Goal: Transaction & Acquisition: Purchase product/service

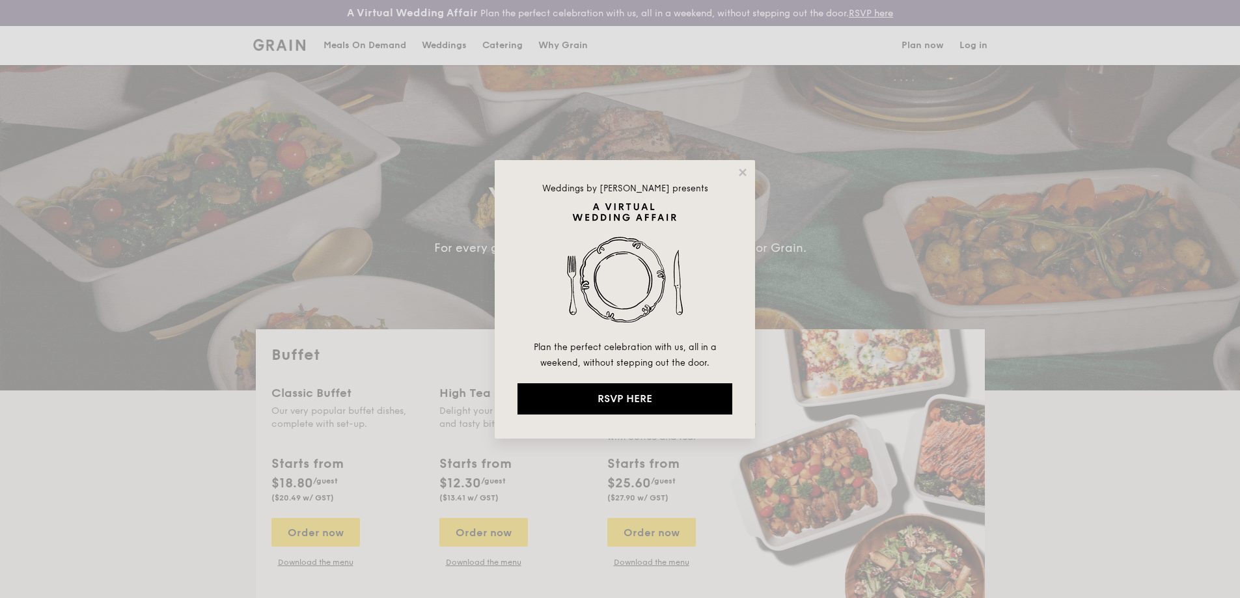
select select
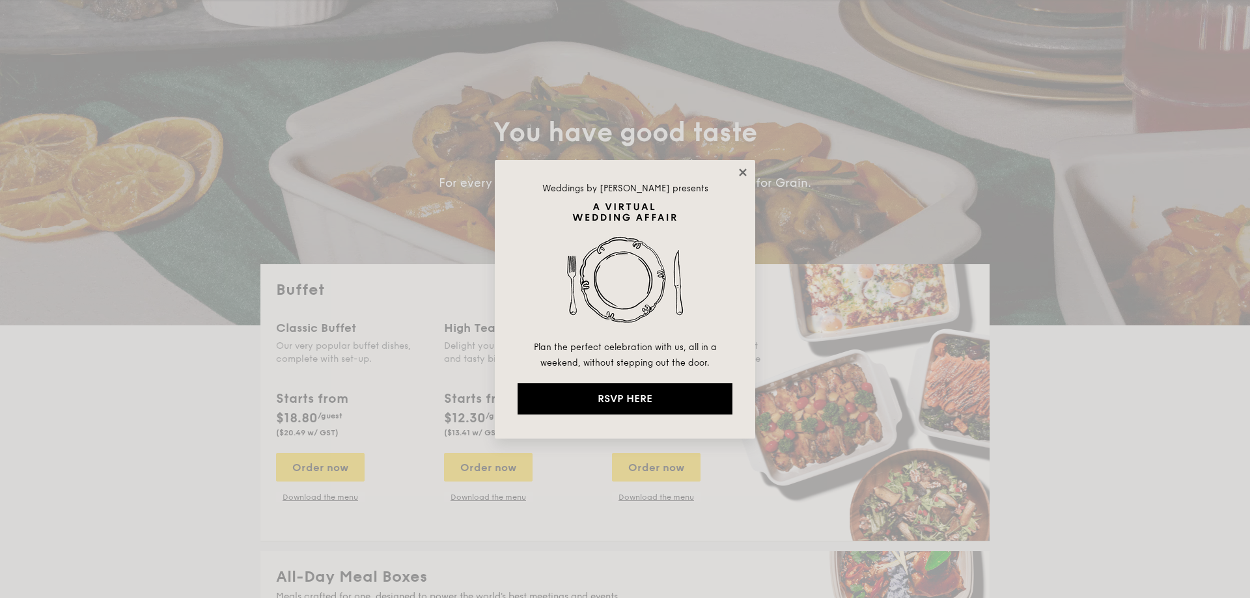
click at [739, 176] on icon at bounding box center [743, 173] width 12 height 12
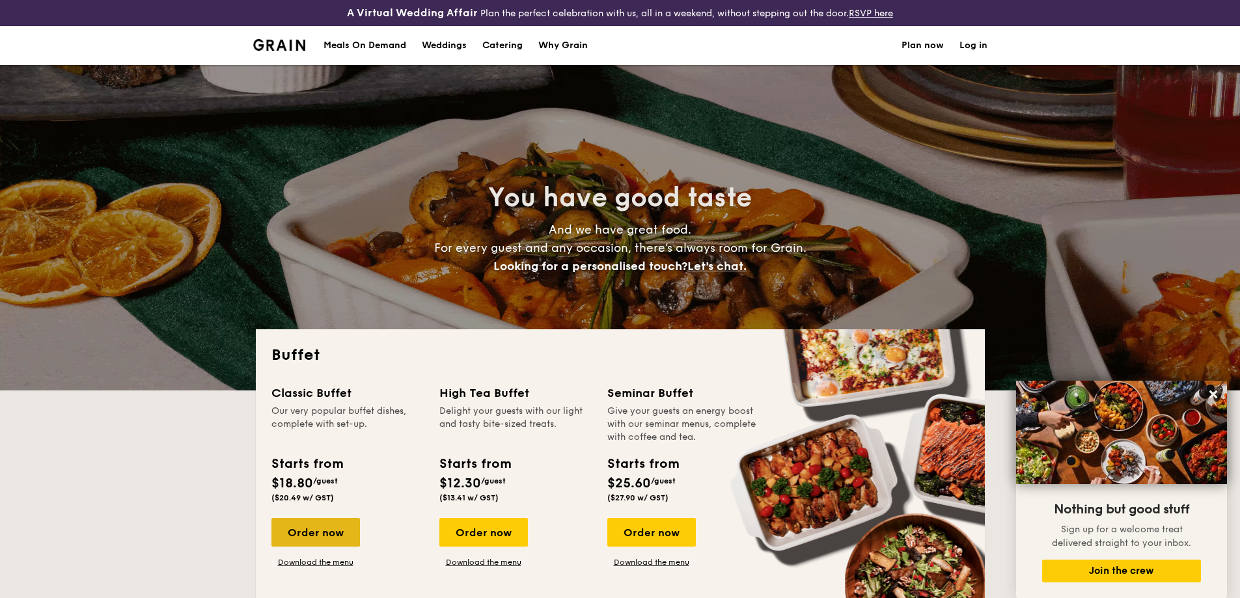
click at [313, 531] on div "Order now" at bounding box center [315, 532] width 89 height 29
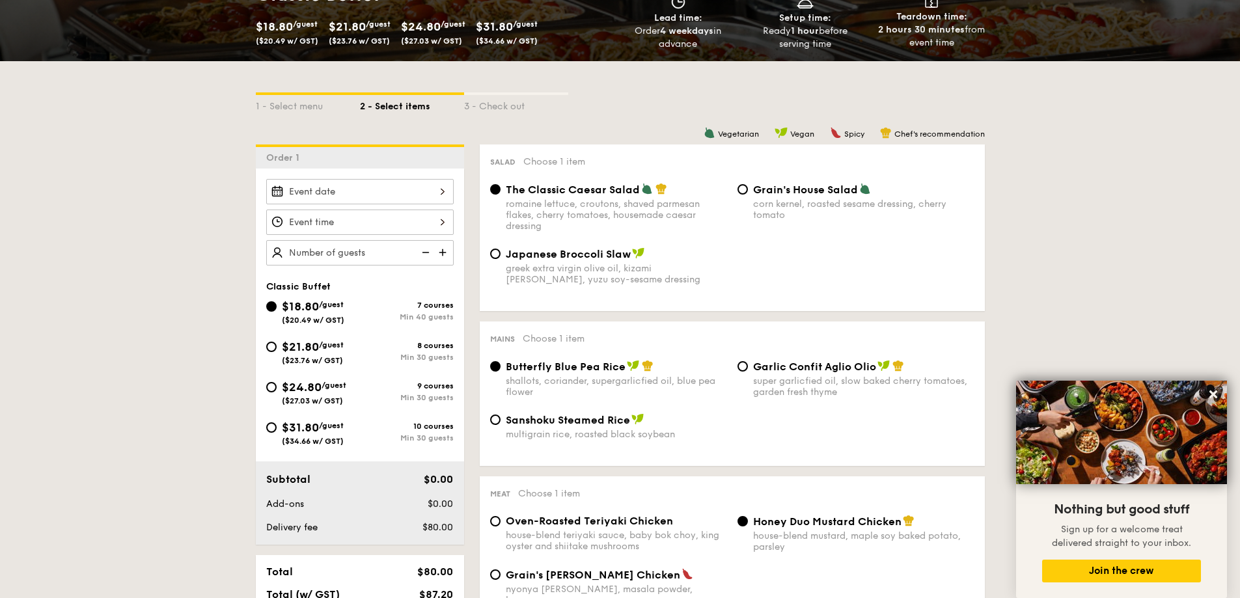
scroll to position [326, 0]
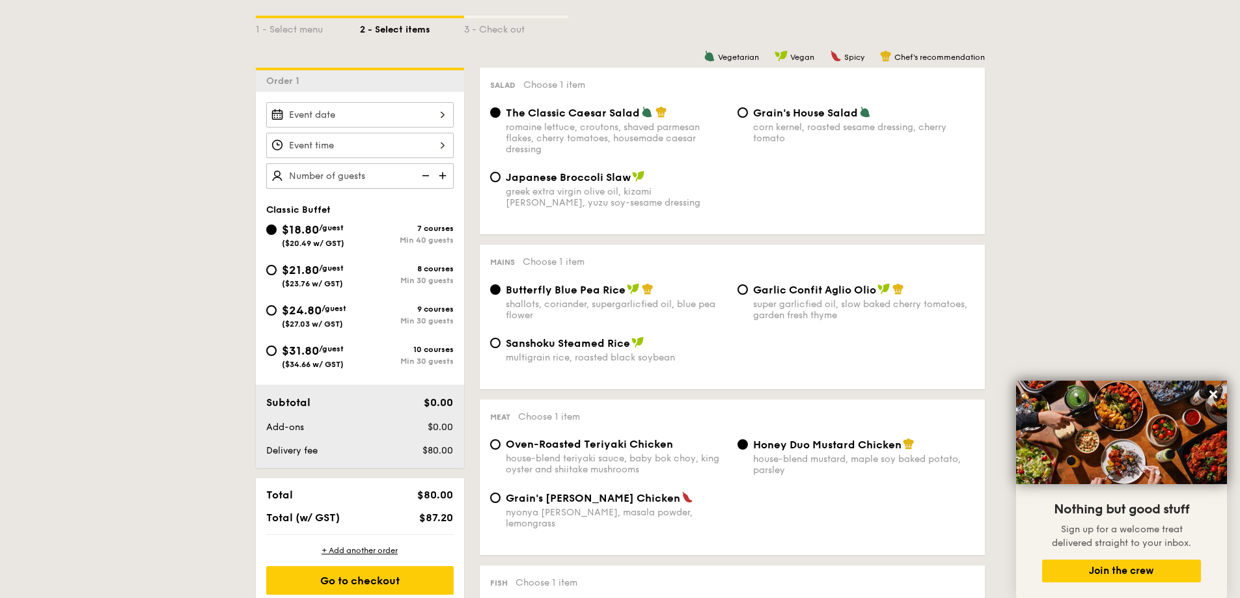
click at [322, 274] on div "$21.80 /guest ($23.76 w/ GST)" at bounding box center [313, 274] width 62 height 27
click at [277, 274] on input "$21.80 /guest ($23.76 w/ GST) 8 courses Min 30 guests" at bounding box center [271, 270] width 10 height 10
radio input "true"
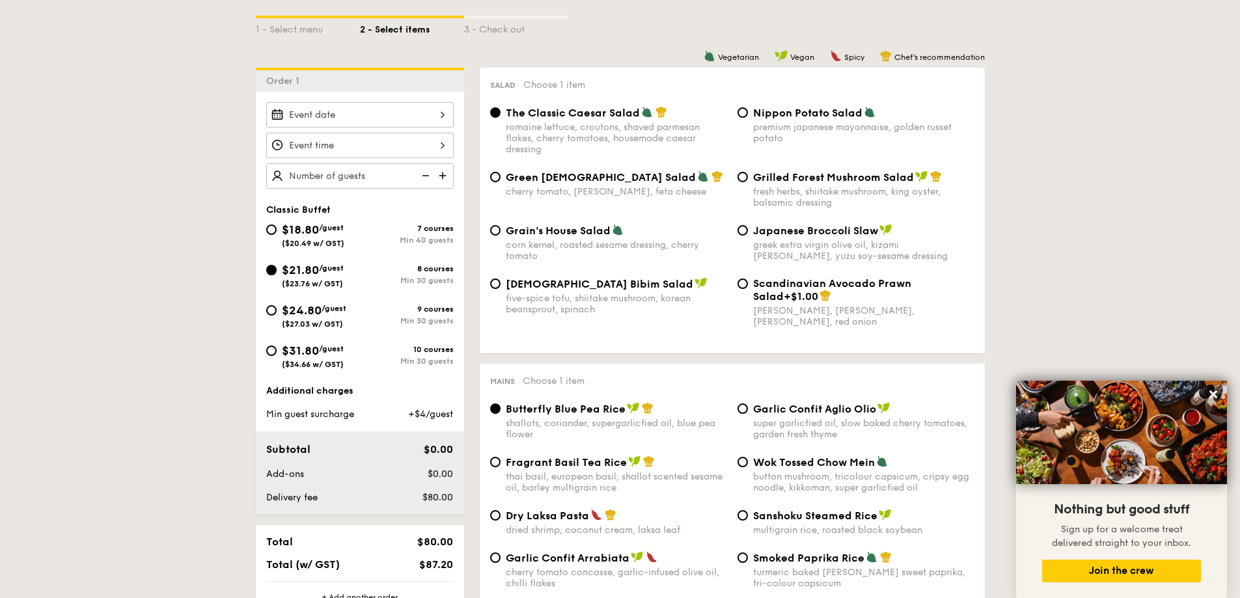
radio input "true"
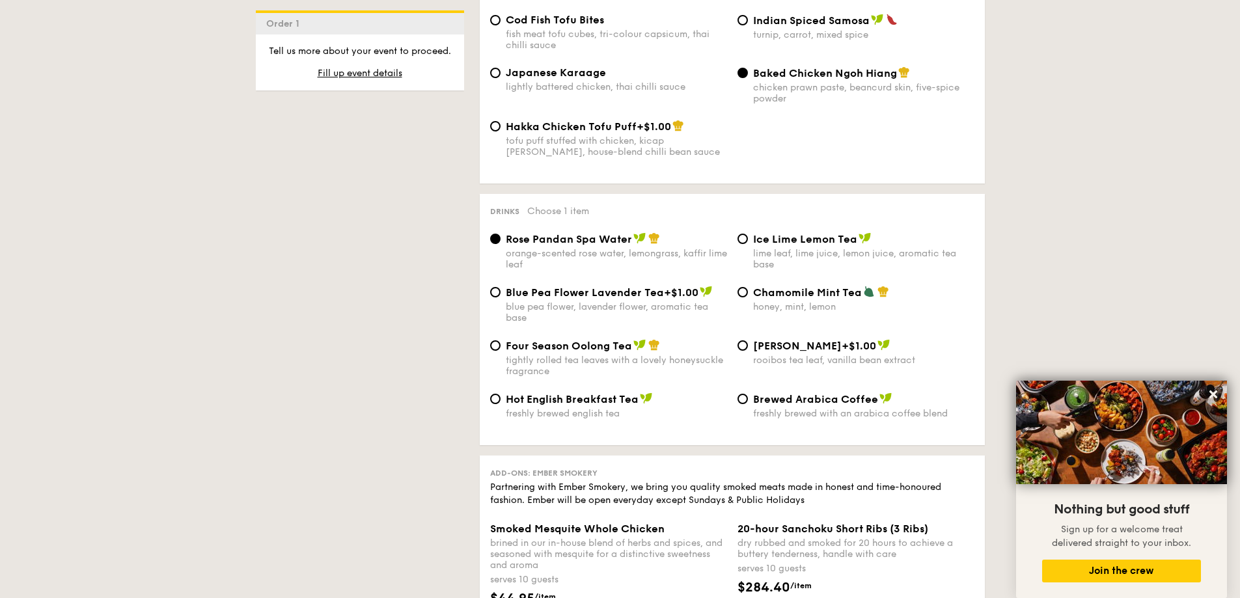
scroll to position [2604, 0]
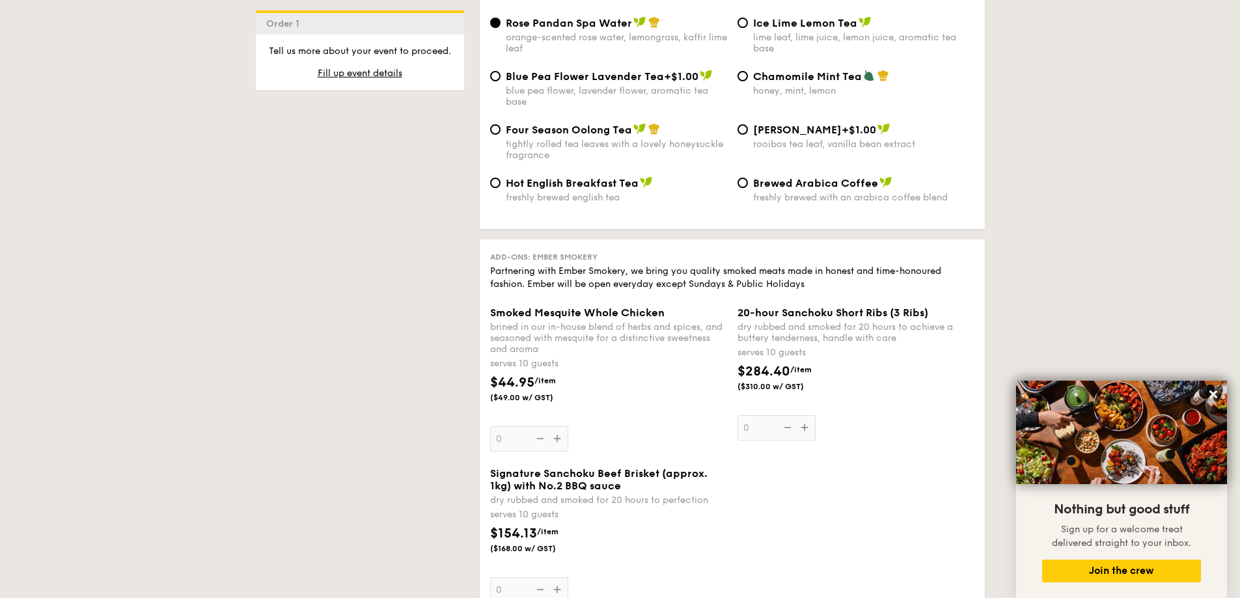
click at [805, 398] on div "20-hour Sanchoku Short Ribs (3 Ribs) dry rubbed and smoked for 20 hours to achi…" at bounding box center [856, 374] width 237 height 134
click at [805, 415] on input "0" at bounding box center [777, 427] width 78 height 25
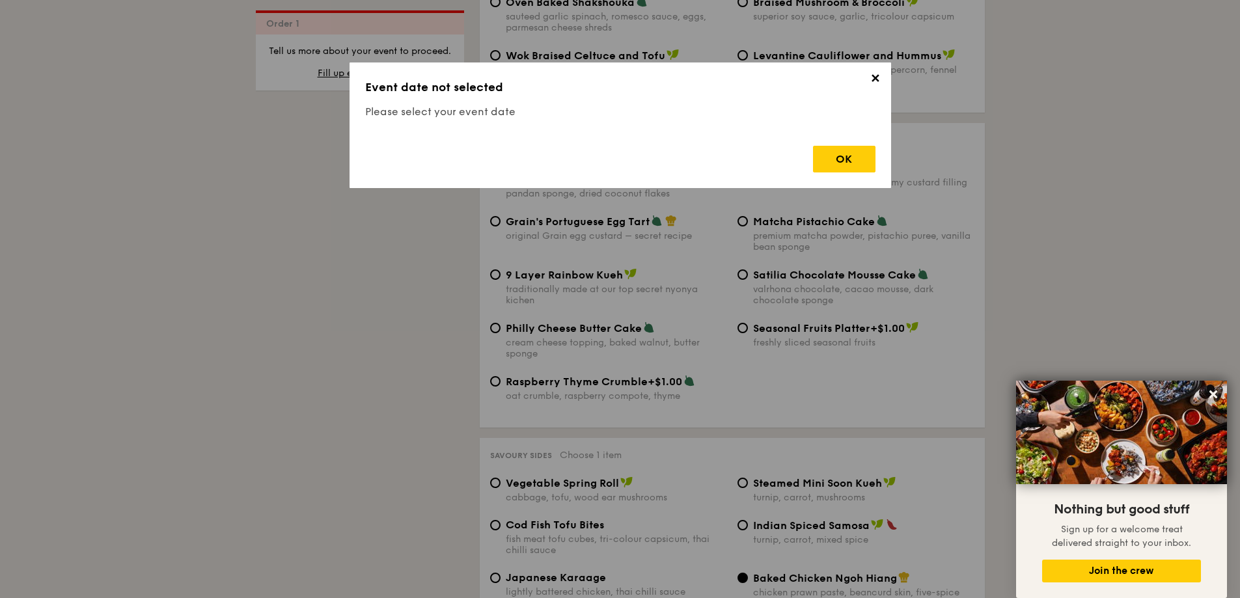
click at [803, 402] on div "✕ Event date not selected Please select your event date OK" at bounding box center [620, 299] width 1240 height 598
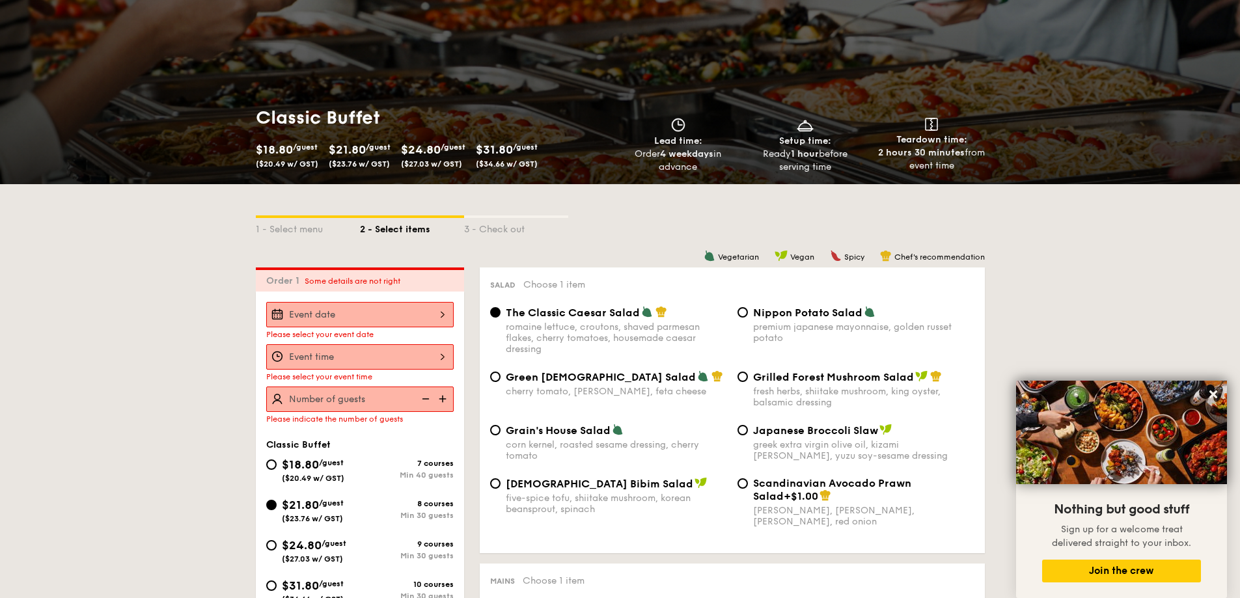
scroll to position [113, 0]
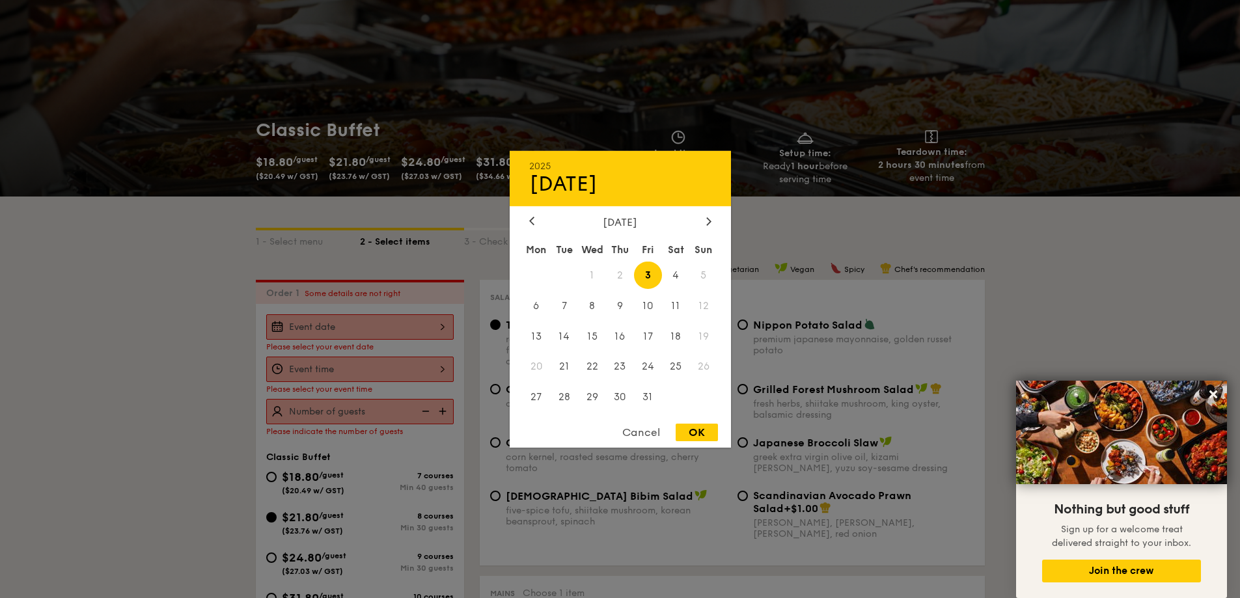
click at [396, 321] on div "2025 Oct 03 October 2025 Mon Tue Wed Thu Fri Sat Sun 1 2 3 4 5 6 7 8 9 10 11 12…" at bounding box center [359, 326] width 187 height 25
click at [702, 275] on span "5" at bounding box center [704, 275] width 28 height 28
click at [696, 277] on span "5" at bounding box center [704, 275] width 28 height 28
click at [700, 275] on span "5" at bounding box center [704, 275] width 28 height 28
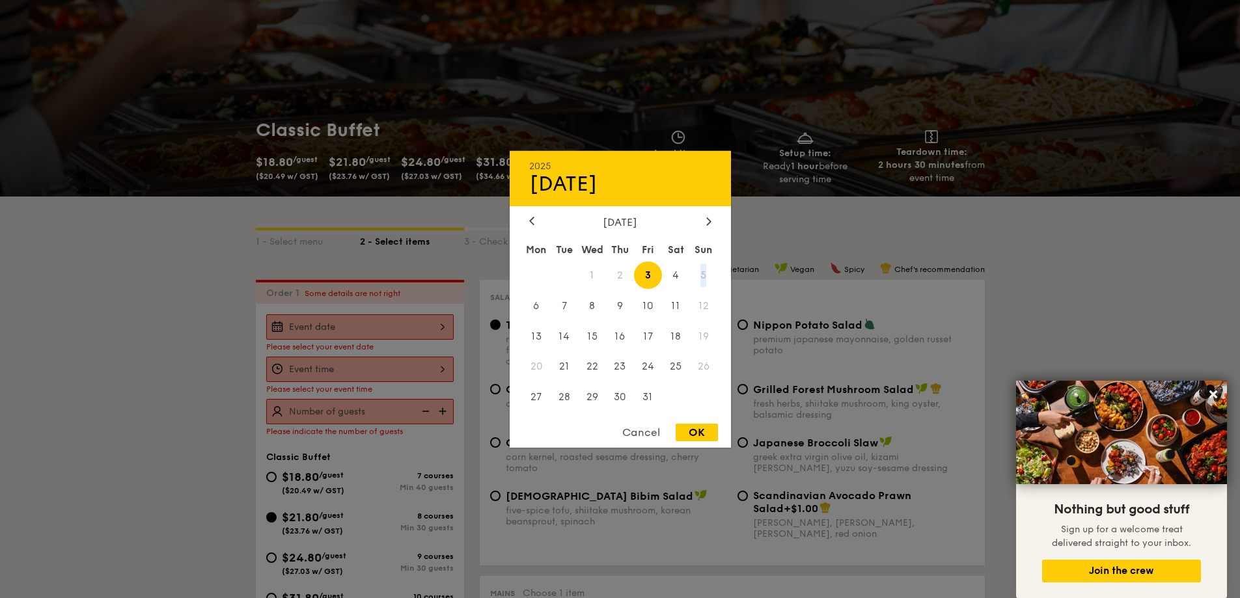
click at [700, 271] on span "5" at bounding box center [704, 275] width 28 height 28
select select
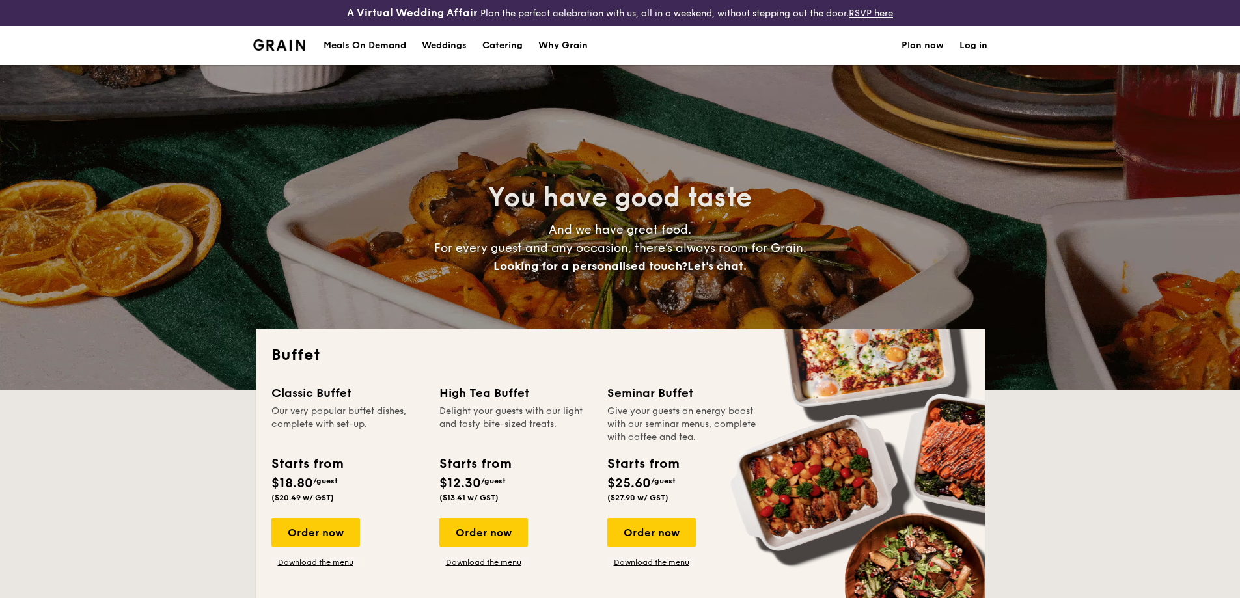
select select
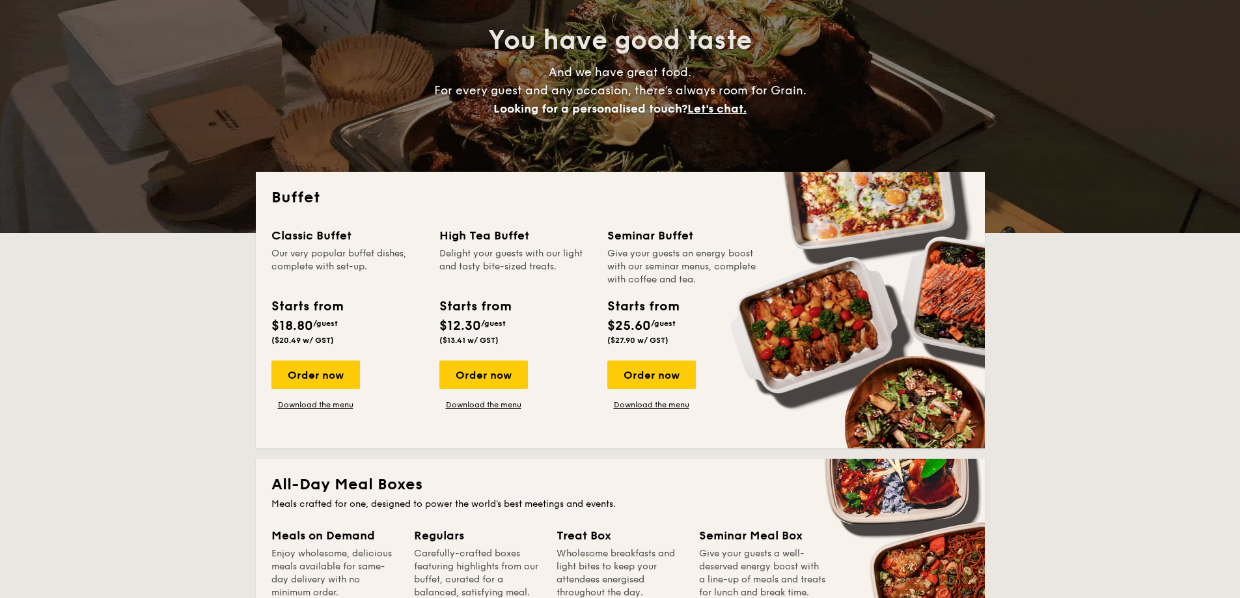
scroll to position [195, 0]
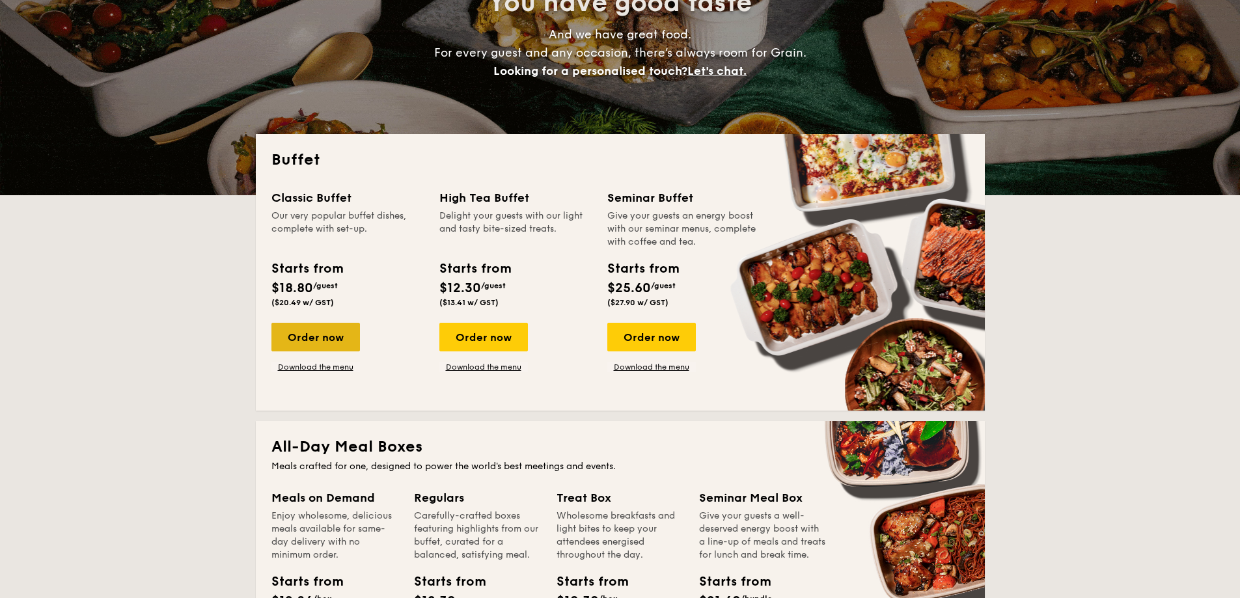
click at [303, 333] on div "Order now" at bounding box center [315, 337] width 89 height 29
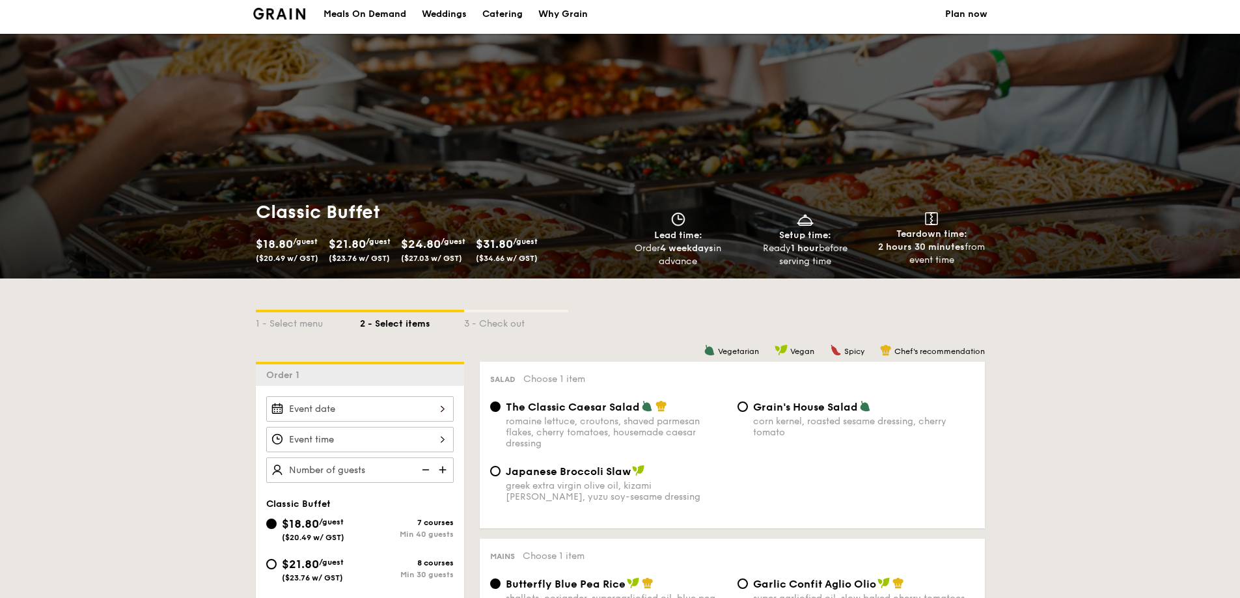
scroll to position [195, 0]
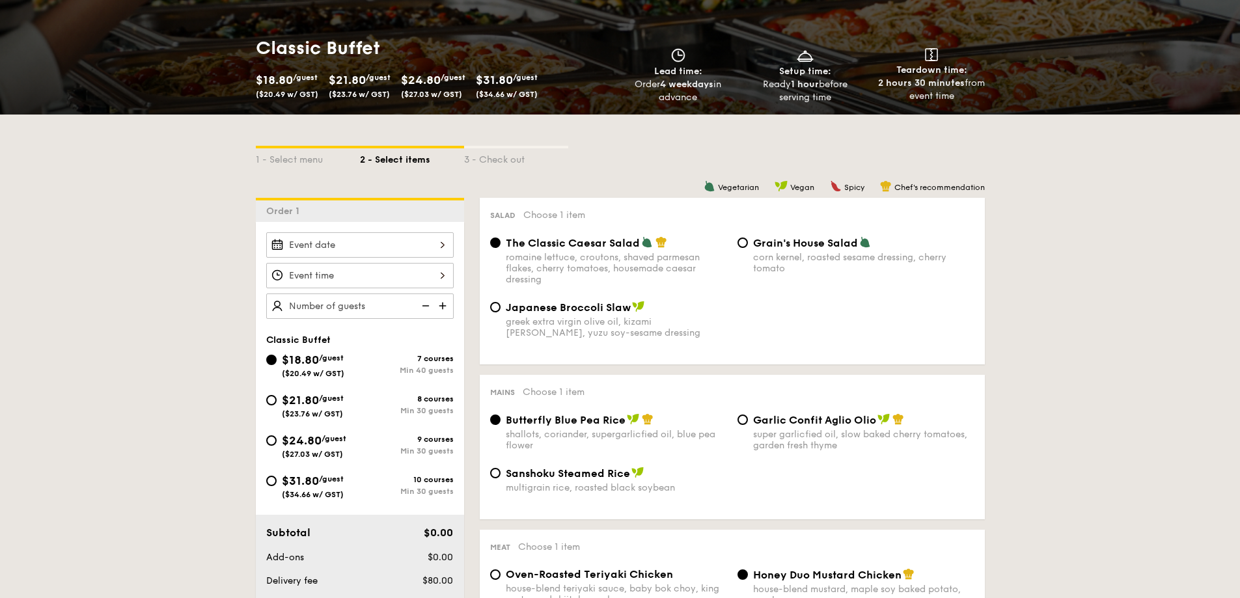
click at [368, 238] on div at bounding box center [359, 244] width 187 height 25
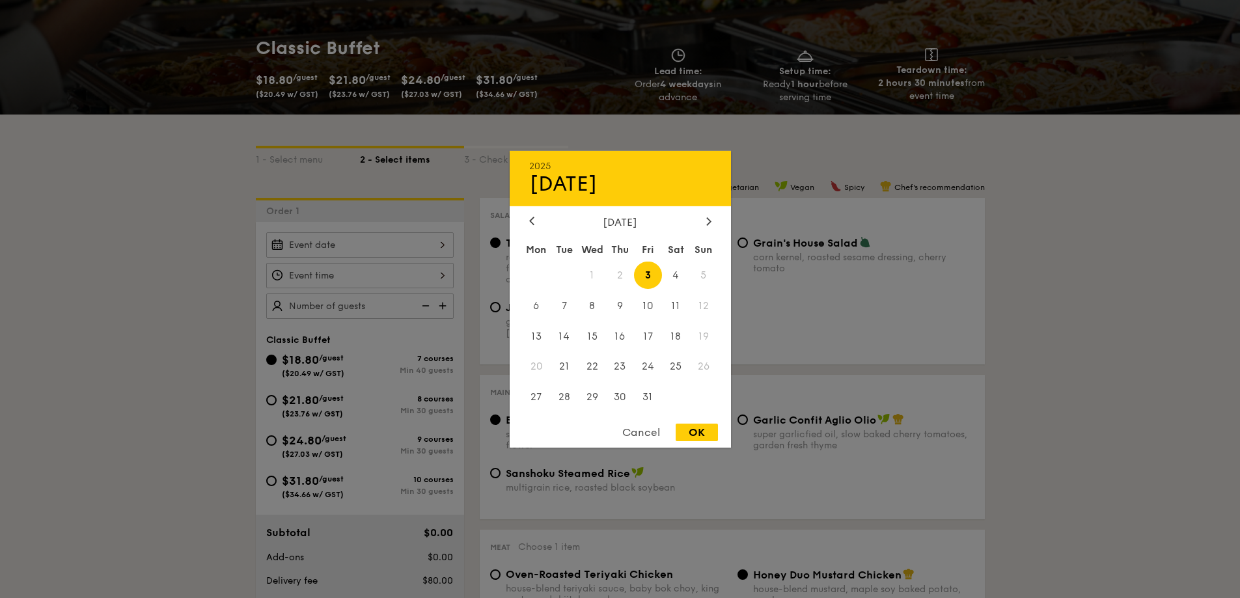
click at [708, 279] on span "5" at bounding box center [704, 275] width 28 height 28
click at [708, 277] on span "5" at bounding box center [704, 275] width 28 height 28
click at [702, 269] on span "5" at bounding box center [704, 275] width 28 height 28
click at [635, 438] on div "Cancel" at bounding box center [641, 433] width 64 height 18
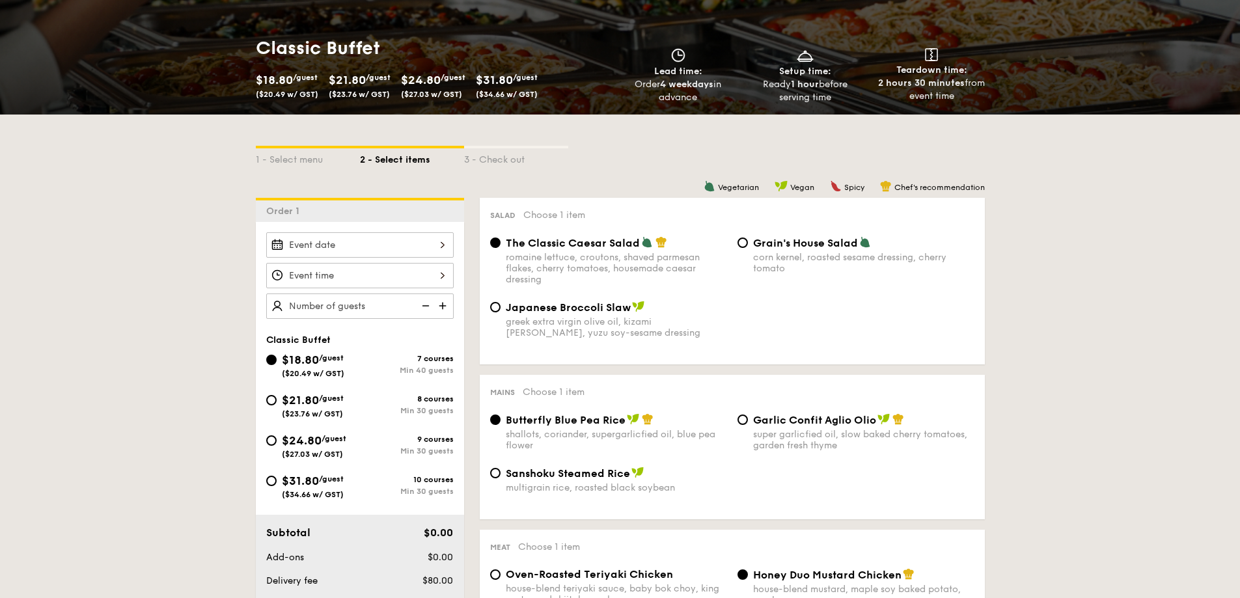
click at [294, 409] on div "$21.80 /guest ($23.76 w/ GST)" at bounding box center [313, 404] width 62 height 27
click at [277, 406] on input "$21.80 /guest ($23.76 w/ GST) 8 courses Min 30 guests" at bounding box center [271, 400] width 10 height 10
radio input "true"
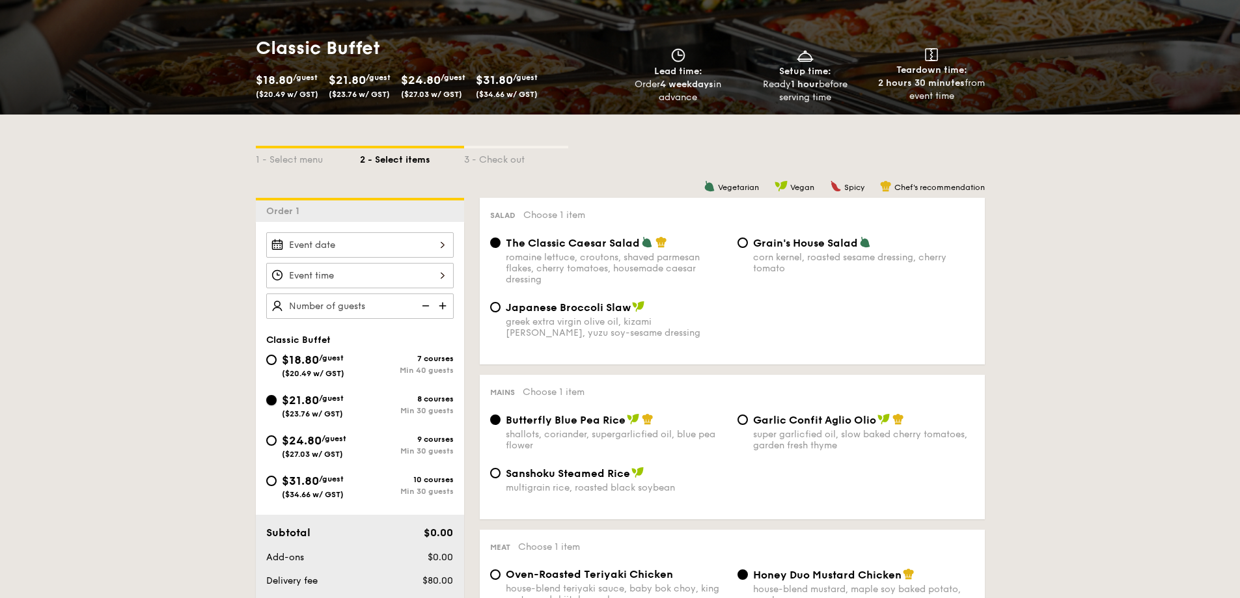
radio input "true"
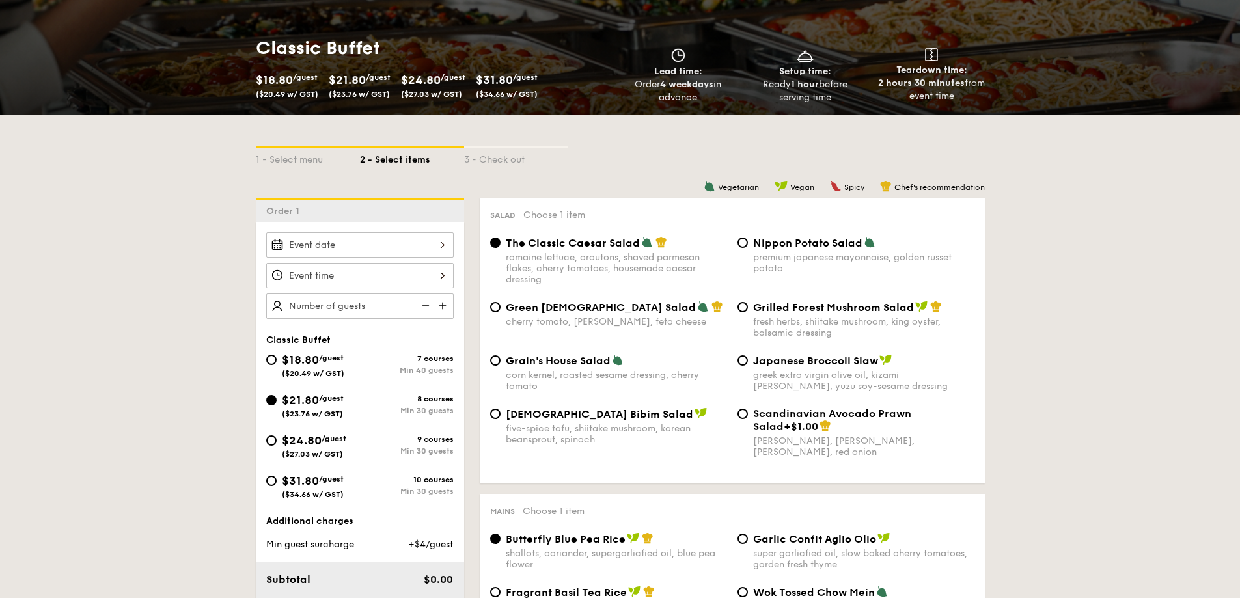
click at [346, 245] on div at bounding box center [359, 244] width 187 height 25
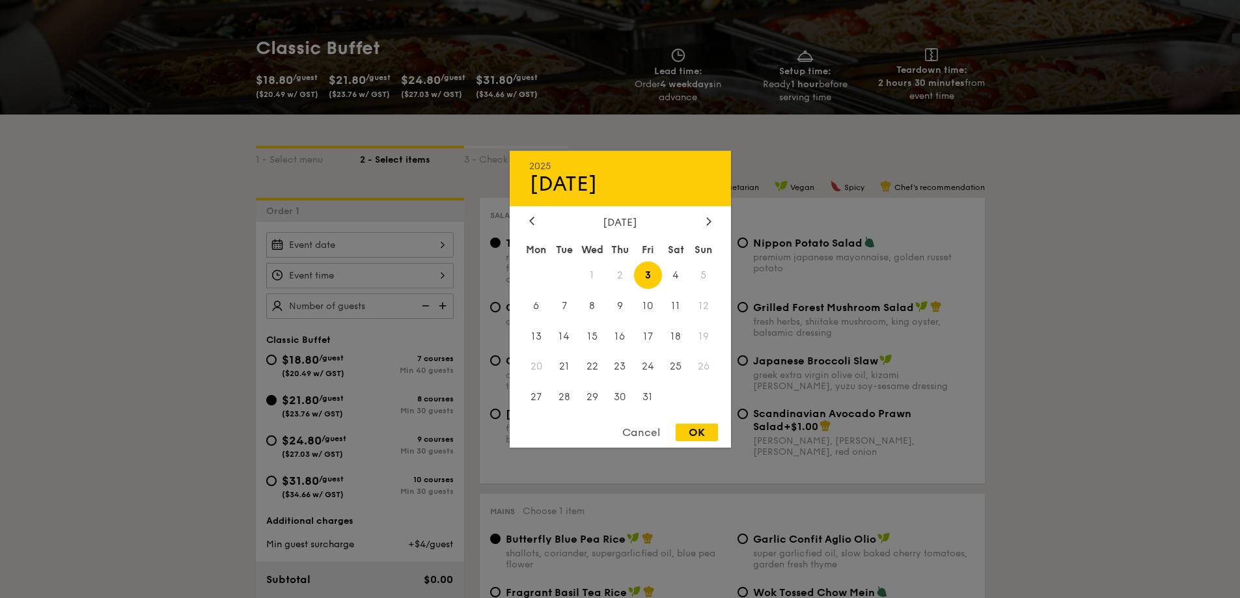
click at [375, 272] on div at bounding box center [620, 299] width 1240 height 598
